Goal: Browse casually

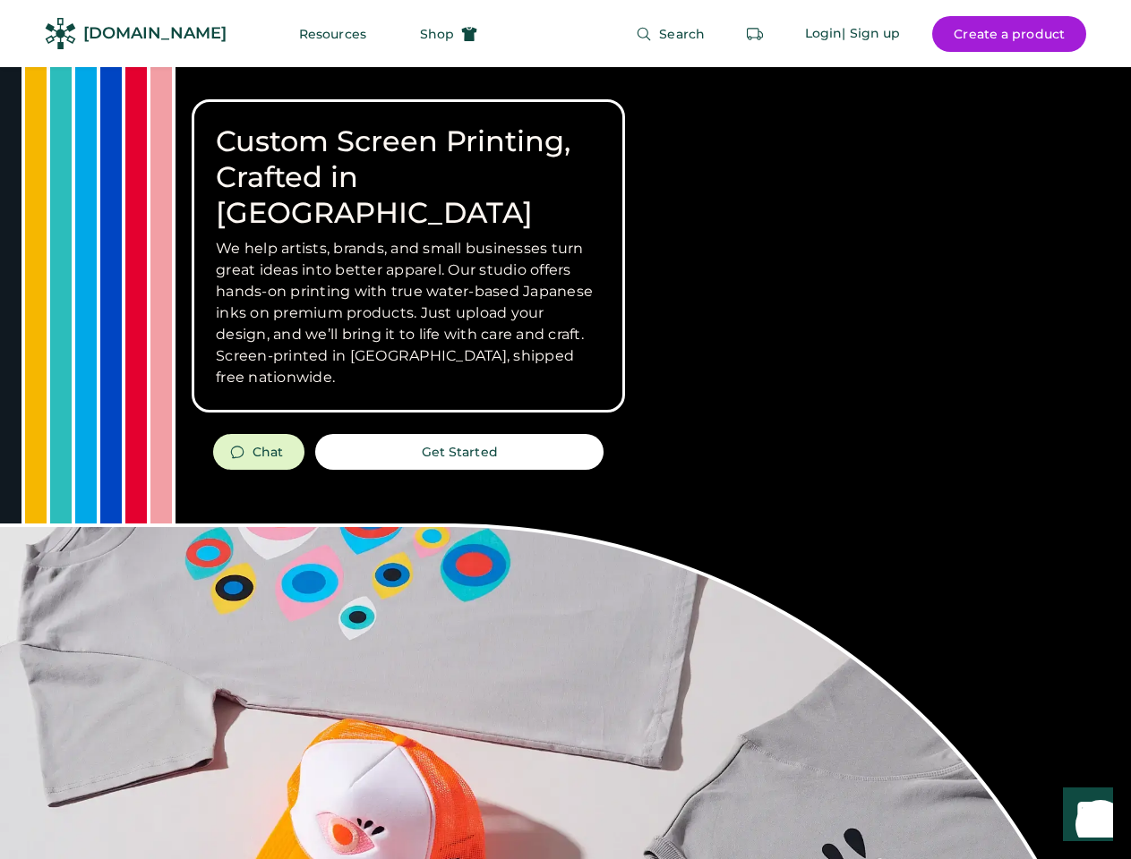
click at [565, 430] on div "Custom Screen Printing, Crafted in [GEOGRAPHIC_DATA] We help artists, brands, a…" at bounding box center [565, 635] width 1131 height 1137
click at [565, 463] on div "Custom Screen Printing, Crafted in [GEOGRAPHIC_DATA] We help artists, brands, a…" at bounding box center [565, 635] width 1131 height 1137
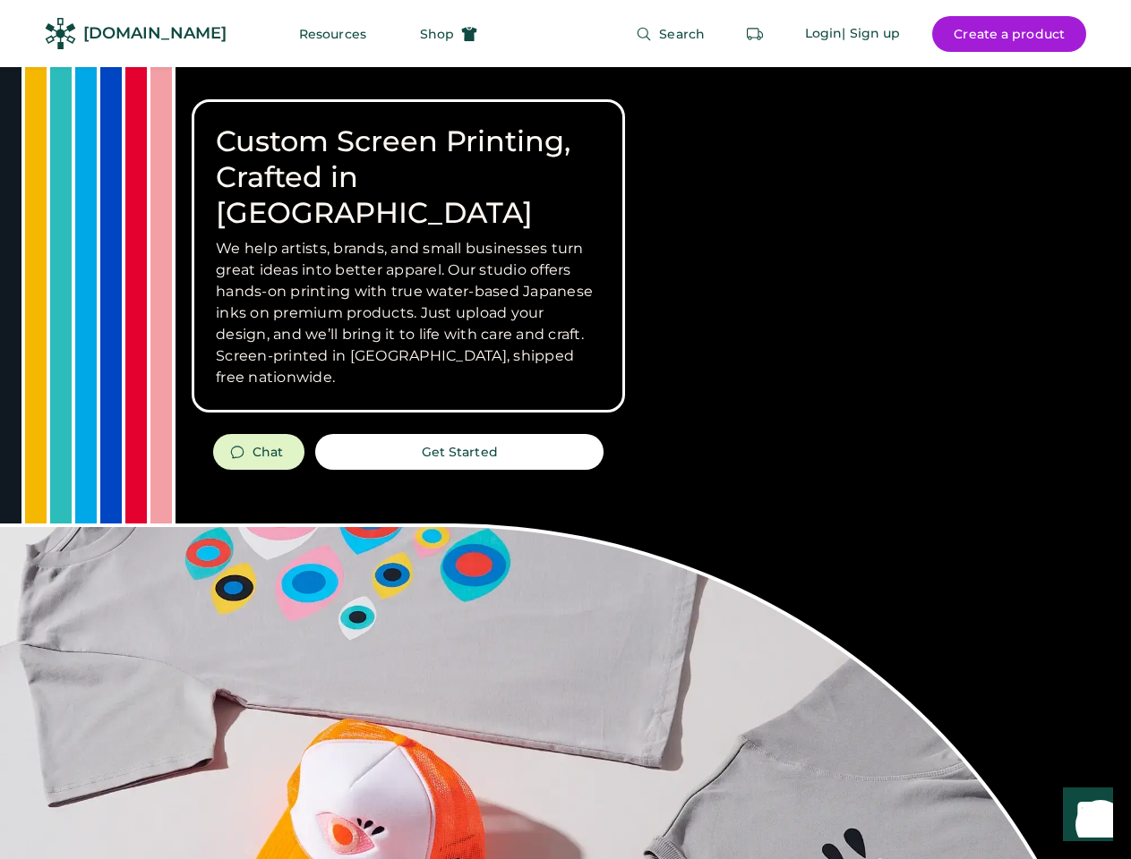
click at [565, 463] on div "Custom Screen Printing, Crafted in [GEOGRAPHIC_DATA] We help artists, brands, a…" at bounding box center [565, 635] width 1131 height 1137
click at [408, 256] on h3 "We help artists, brands, and small businesses turn great ideas into better appa…" at bounding box center [408, 313] width 385 height 150
click at [408, 238] on h3 "We help artists, brands, and small businesses turn great ideas into better appa…" at bounding box center [408, 313] width 385 height 150
click at [408, 159] on h1 "Custom Screen Printing, Crafted in [GEOGRAPHIC_DATA]" at bounding box center [408, 177] width 385 height 107
